Goal: Browse casually: Explore the website without a specific task or goal

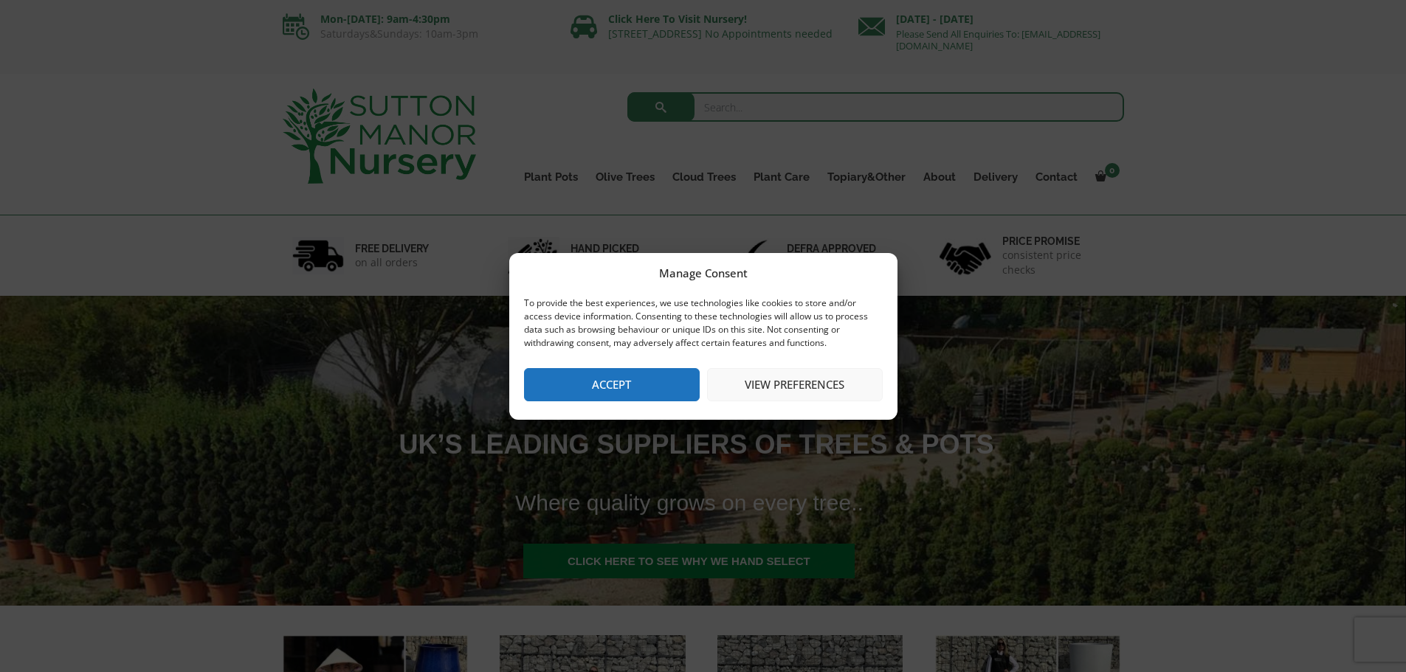
click at [637, 395] on button "Accept" at bounding box center [612, 384] width 176 height 33
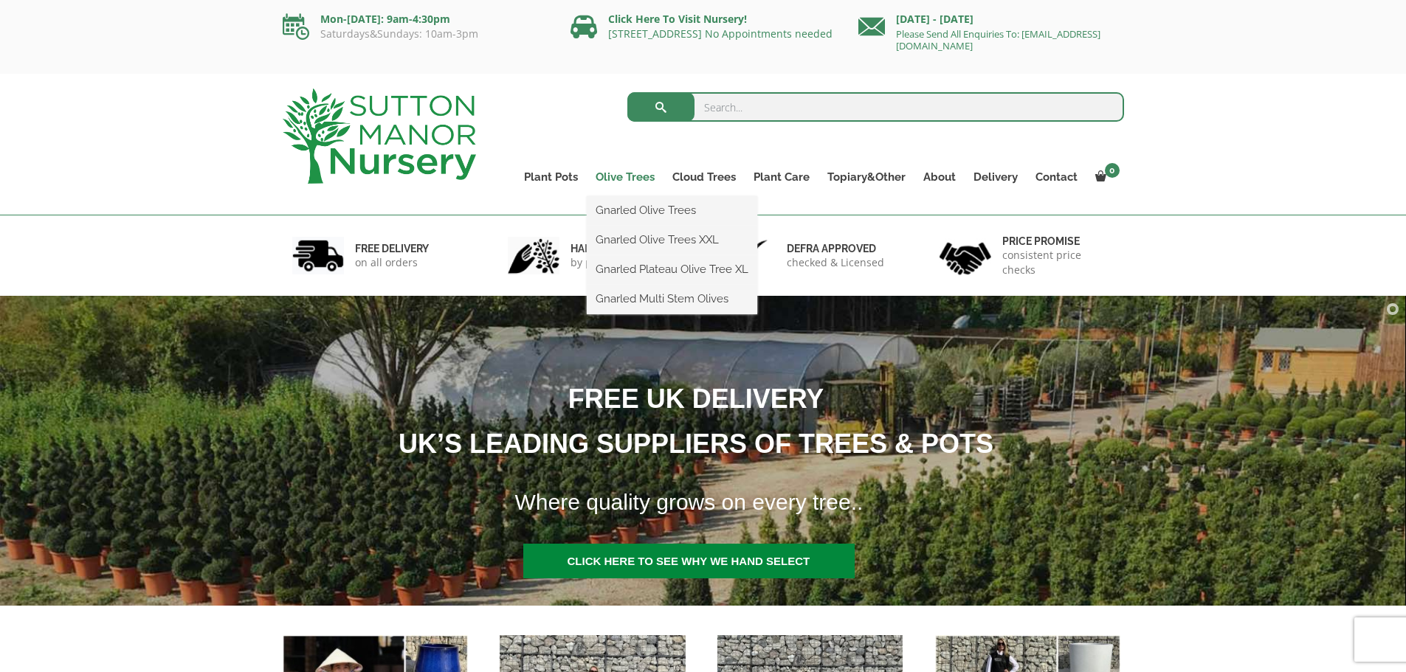
click at [647, 174] on link "Olive Trees" at bounding box center [625, 177] width 77 height 21
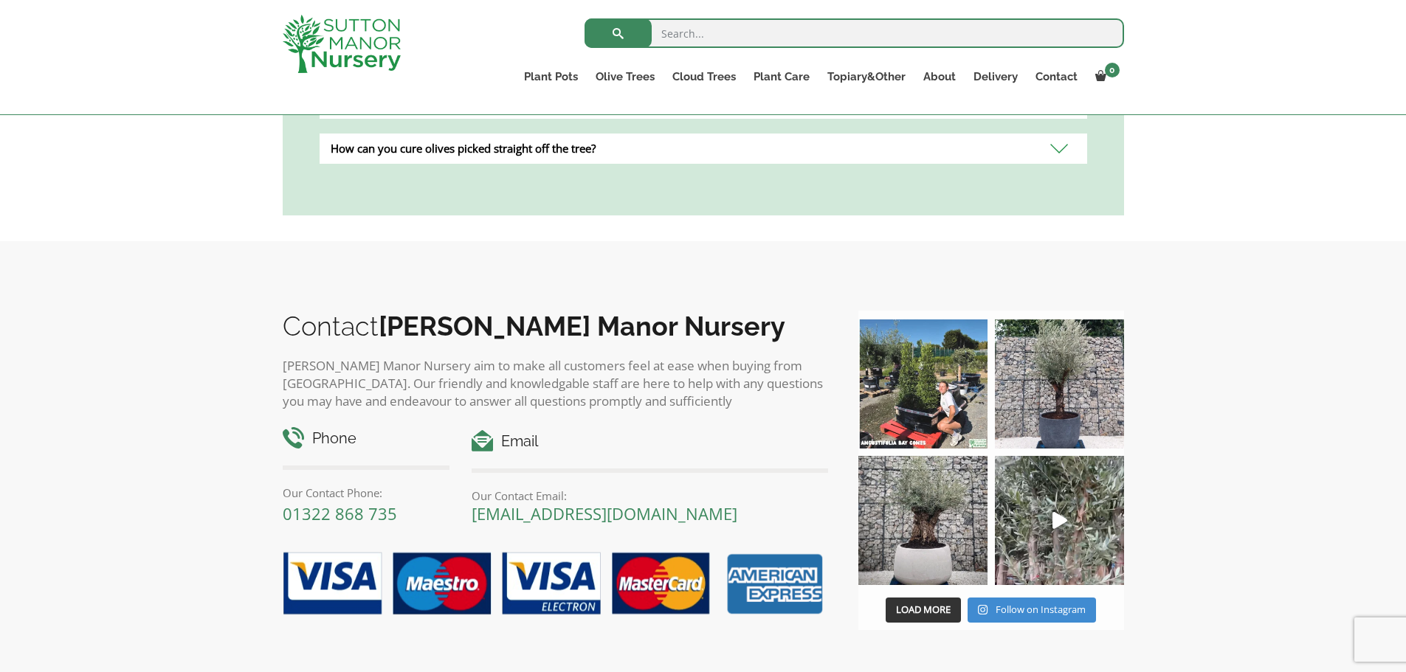
scroll to position [1919, 0]
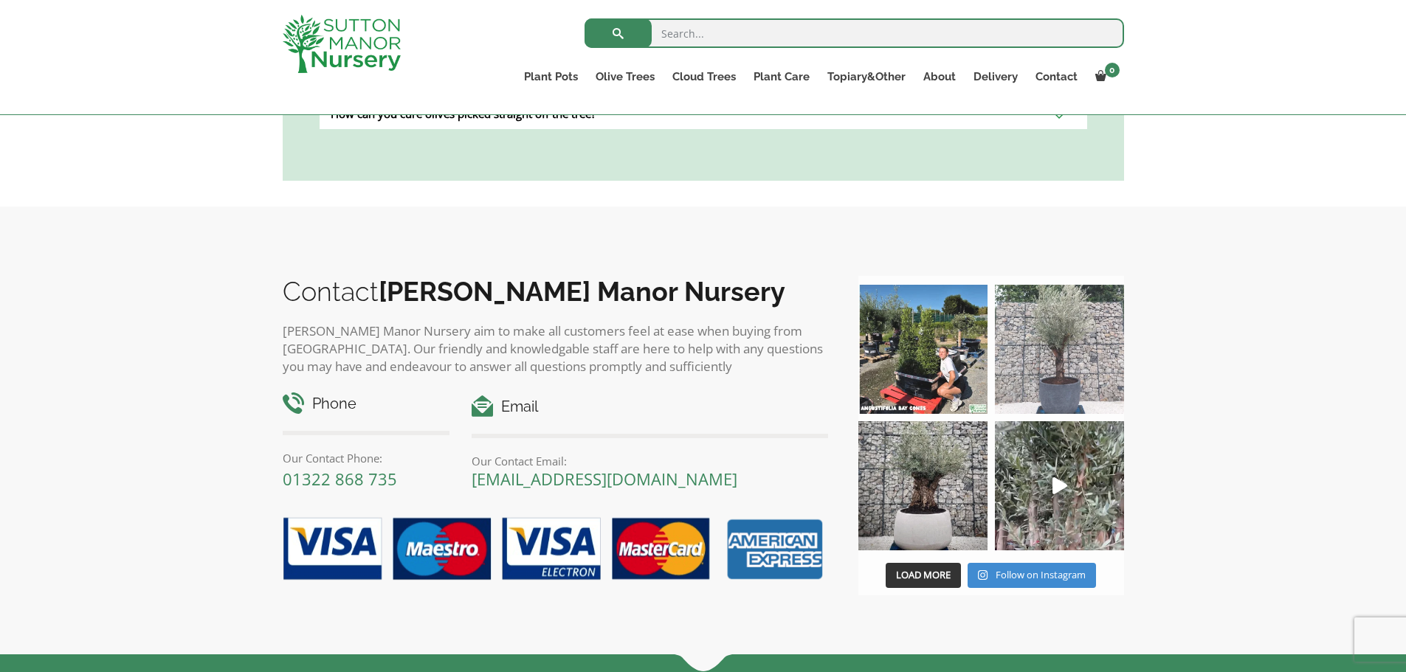
click at [1064, 339] on img at bounding box center [1059, 349] width 129 height 129
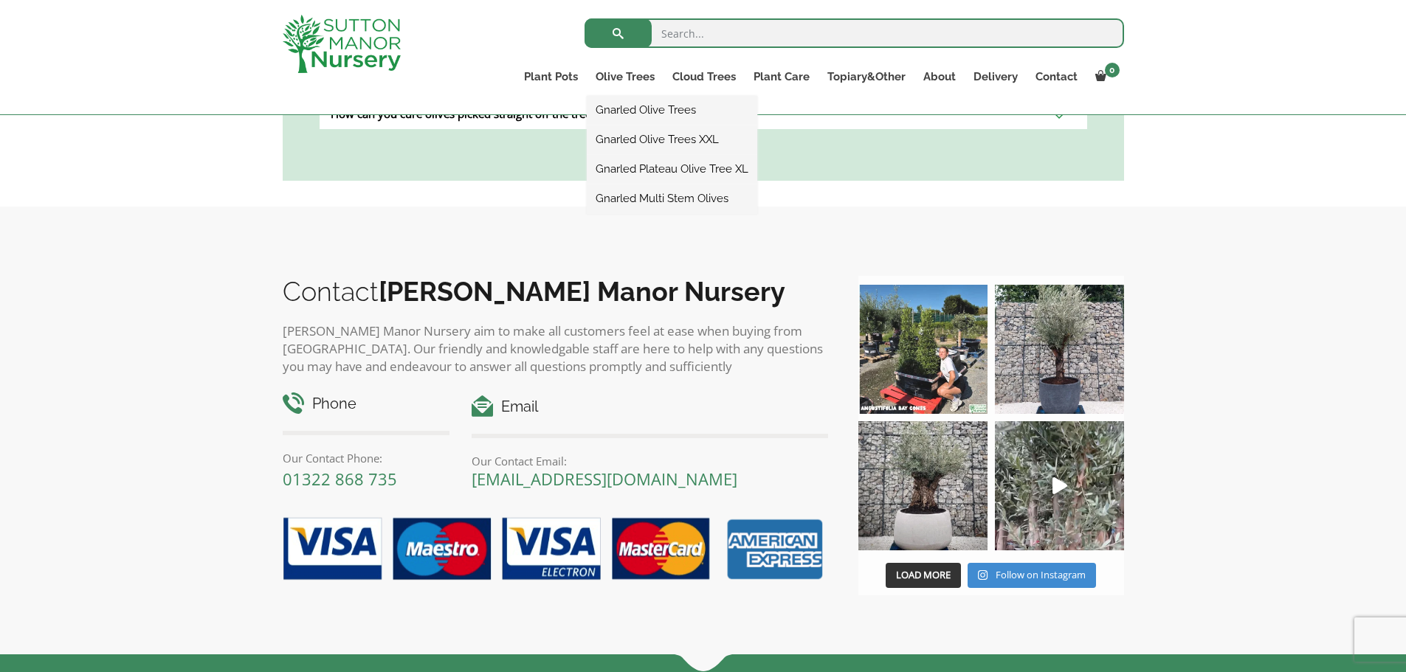
click at [613, 109] on link "Gnarled Olive Trees" at bounding box center [672, 110] width 170 height 22
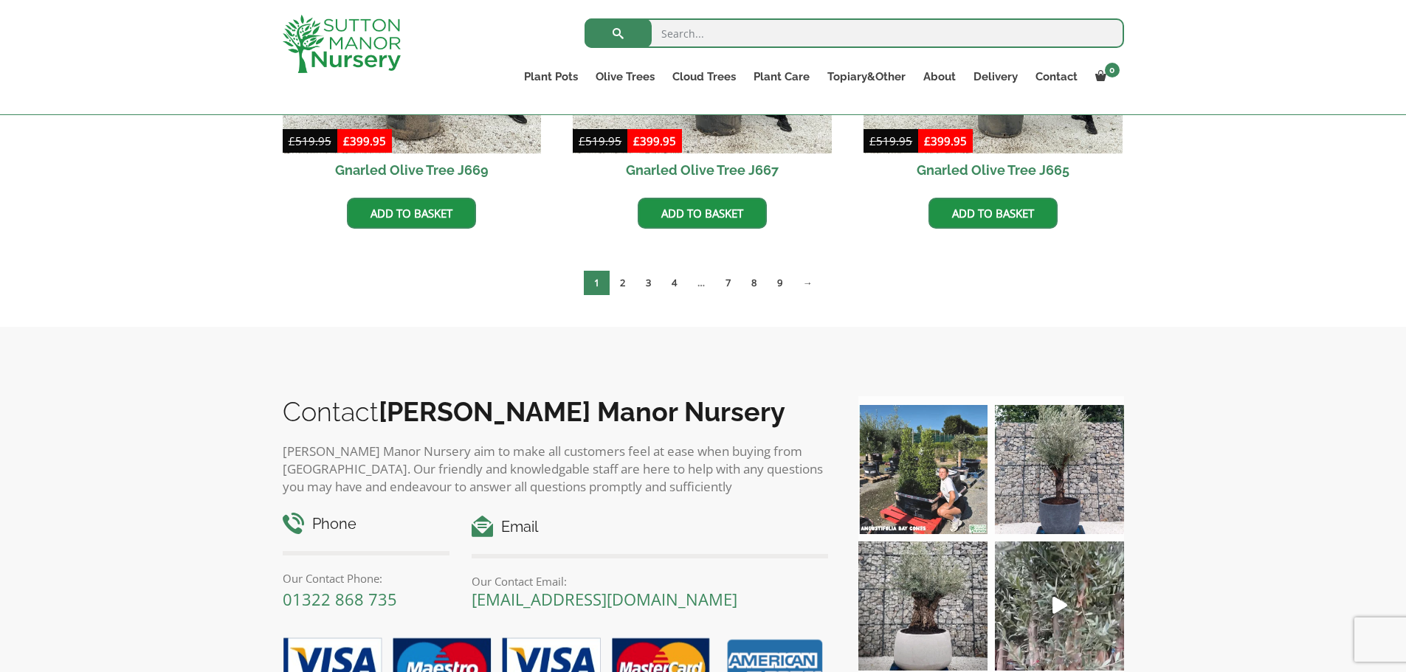
scroll to position [1329, 0]
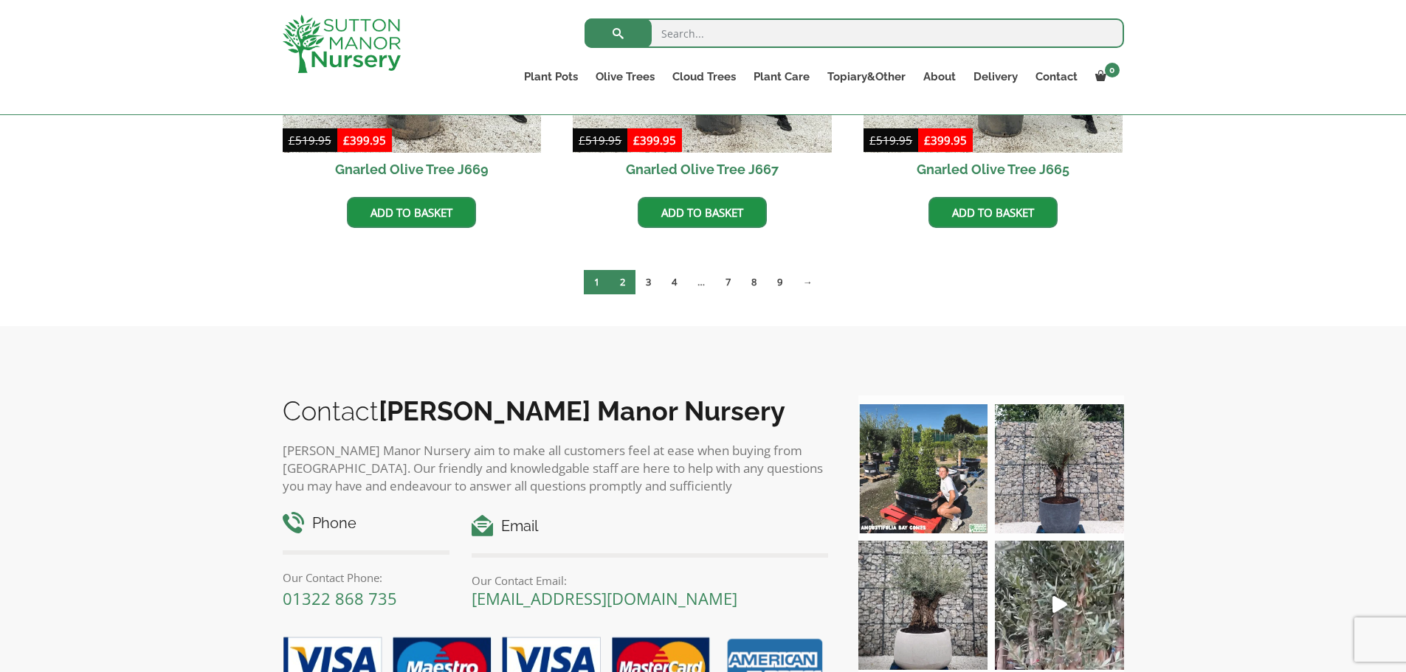
click at [620, 280] on link "2" at bounding box center [623, 282] width 26 height 24
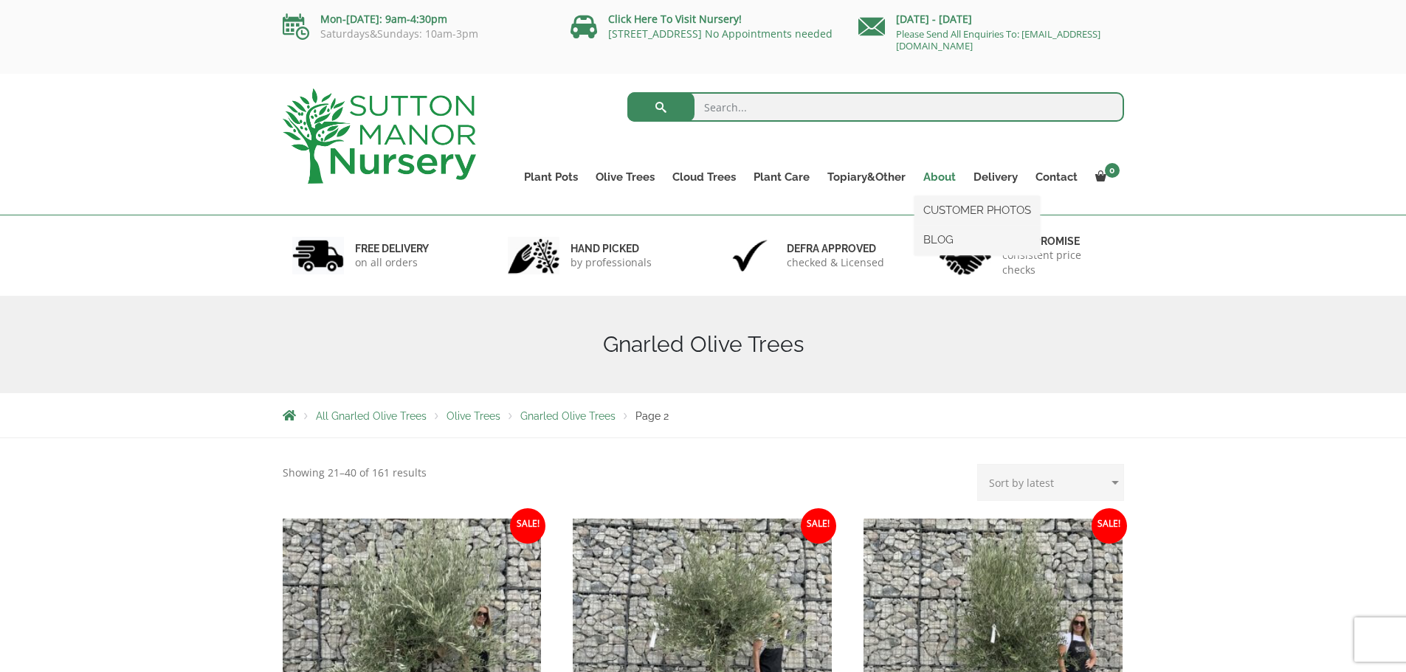
click at [943, 176] on link "About" at bounding box center [939, 177] width 50 height 21
